Goal: Task Accomplishment & Management: Use online tool/utility

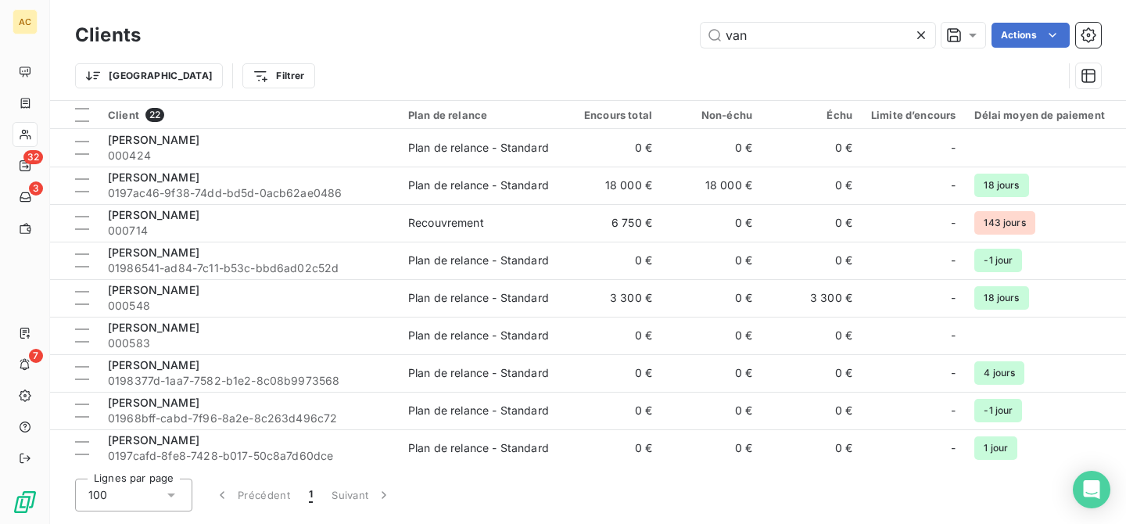
click at [679, 30] on div "van Actions" at bounding box center [630, 35] width 941 height 25
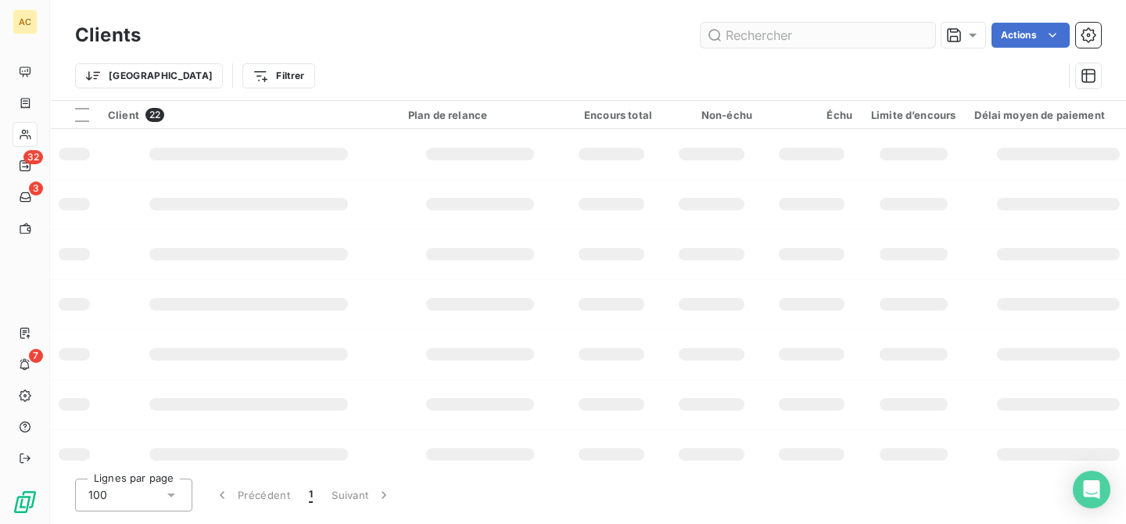
click at [795, 39] on input "text" at bounding box center [818, 35] width 235 height 25
click at [797, 45] on input "herm" at bounding box center [818, 35] width 235 height 25
click at [798, 40] on input "herm" at bounding box center [818, 35] width 235 height 25
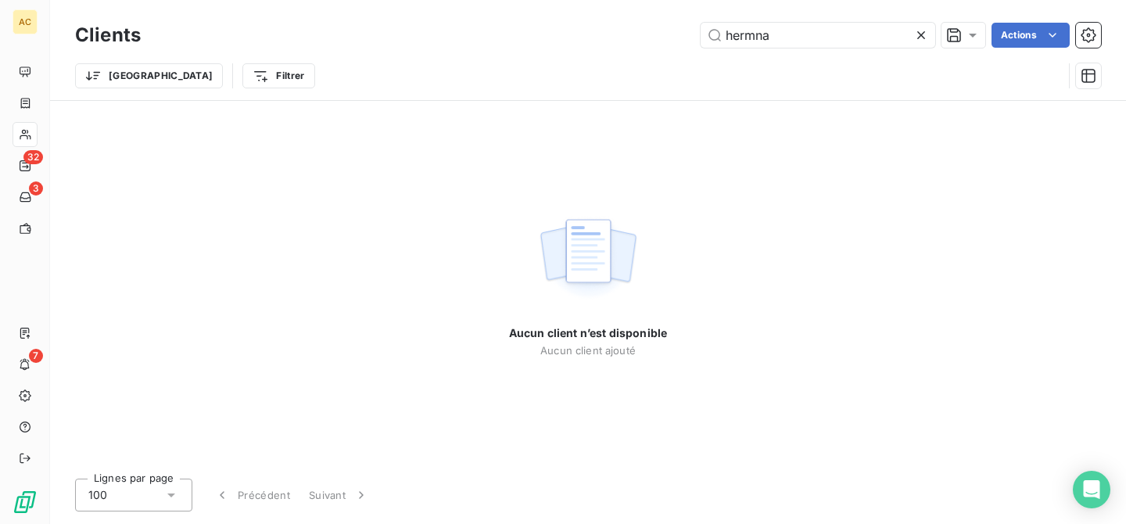
drag, startPoint x: 796, startPoint y: 38, endPoint x: 688, endPoint y: 34, distance: 108.0
click at [688, 34] on div "hermna Actions" at bounding box center [630, 35] width 941 height 25
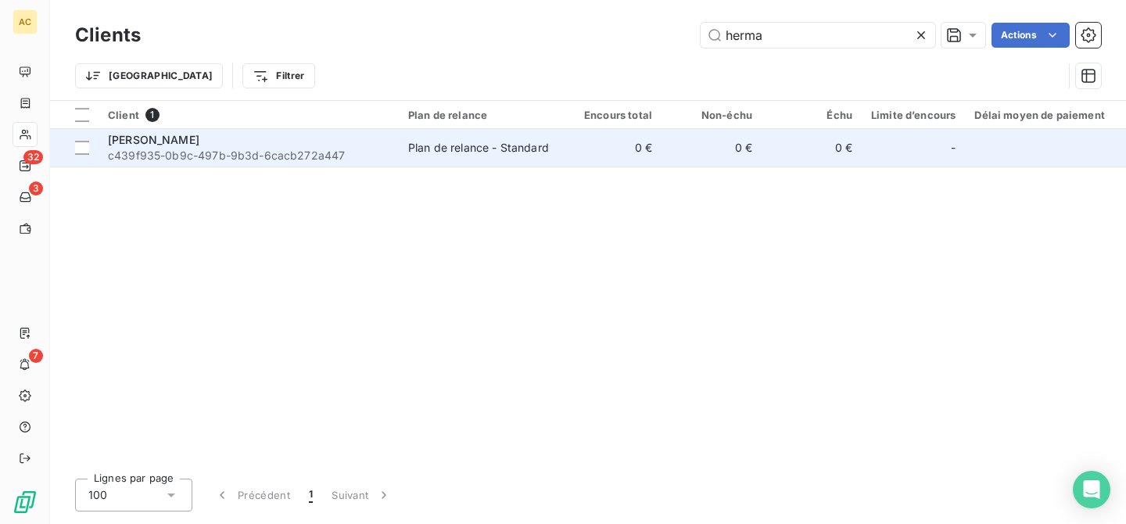
type input "herma"
click at [243, 148] on span "c439f935-0b9c-497b-9b3d-6cacb272a447" at bounding box center [248, 156] width 281 height 16
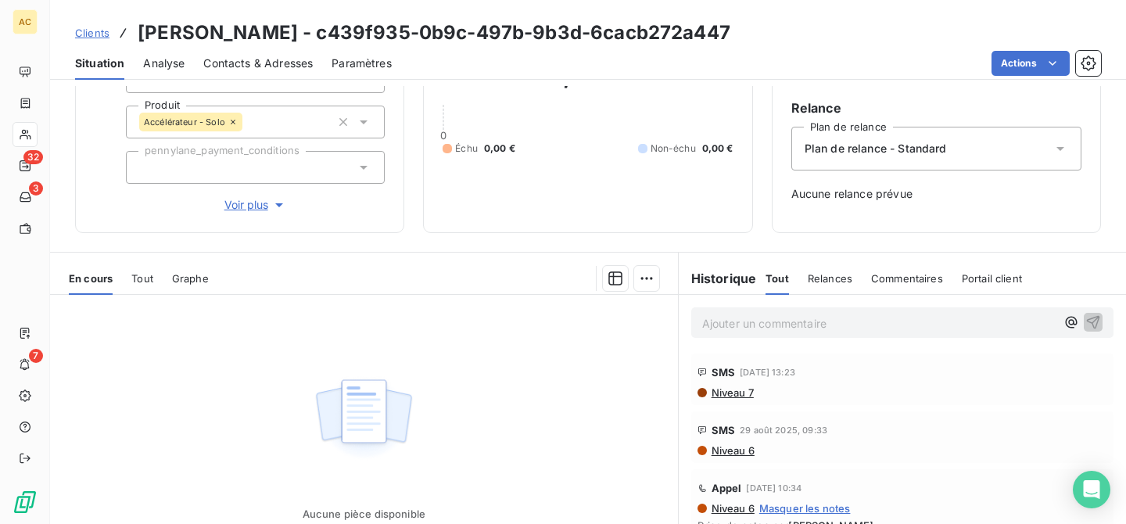
scroll to position [253, 0]
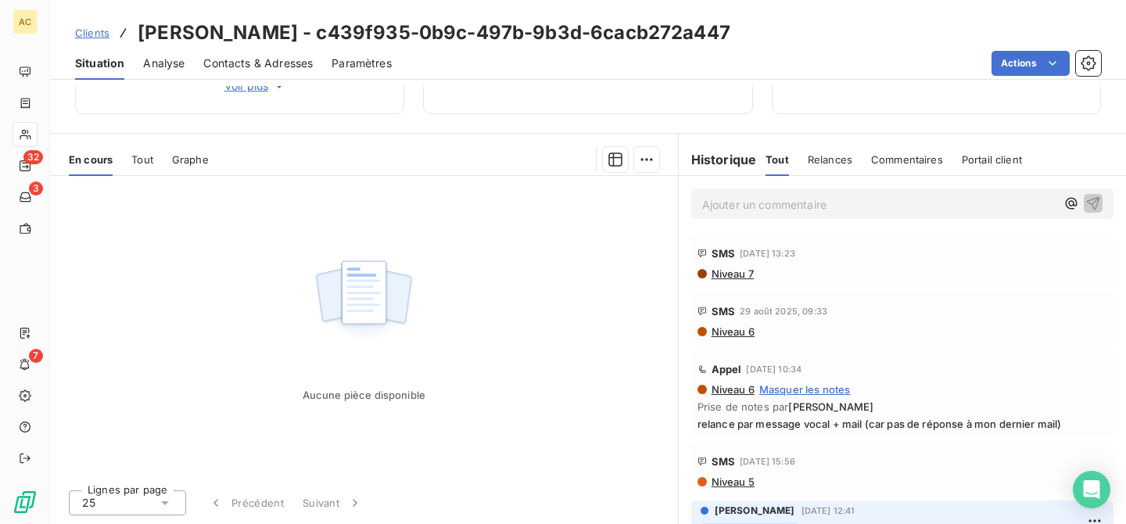
click at [138, 163] on span "Tout" at bounding box center [142, 159] width 22 height 13
